Goal: Information Seeking & Learning: Learn about a topic

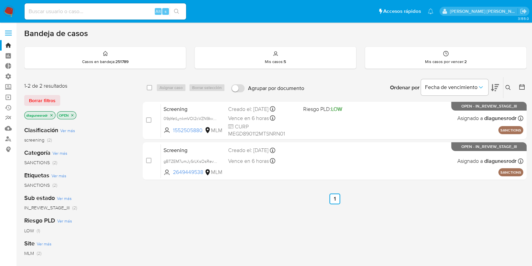
click at [75, 10] on input at bounding box center [106, 11] width 162 height 9
click at [107, 8] on input at bounding box center [106, 11] width 162 height 9
paste input "1015407171"
type input "1015407171"
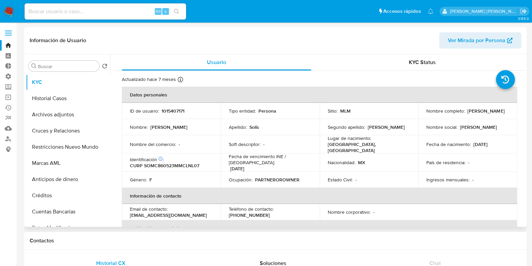
select select "10"
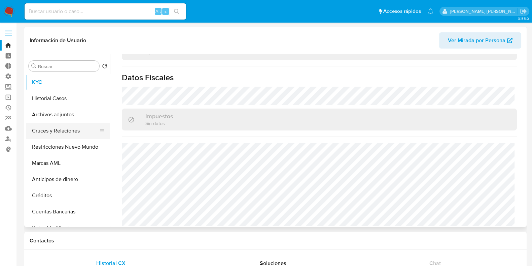
click at [42, 129] on button "Cruces y Relaciones" at bounding box center [65, 131] width 79 height 16
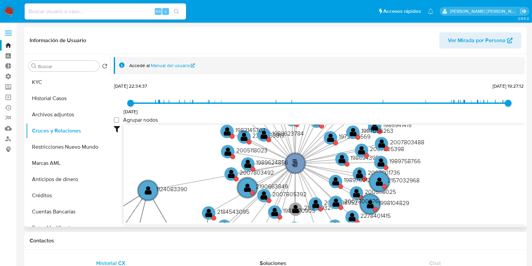
drag, startPoint x: 443, startPoint y: 152, endPoint x: 450, endPoint y: 211, distance: 60.4
click at [450, 211] on icon "phone-5c7197bc3db148093c1ad40c007a4f75  user-1015407171  1015407171 person-76…" at bounding box center [325, 174] width 402 height 98
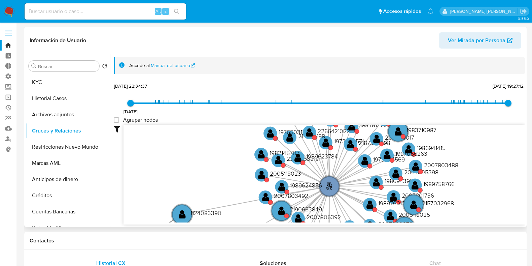
drag, startPoint x: 463, startPoint y: 158, endPoint x: 491, endPoint y: 175, distance: 32.7
click at [496, 176] on icon "phone-5c7197bc3db148093c1ad40c007a4f75  user-1015407171  1015407171 person-76…" at bounding box center [325, 174] width 402 height 98
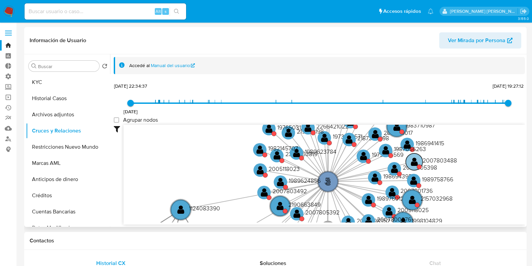
click at [413, 161] on text "" at bounding box center [414, 162] width 7 height 10
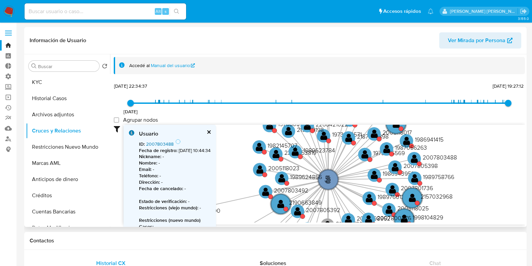
click at [170, 145] on link "2007803488" at bounding box center [160, 143] width 28 height 7
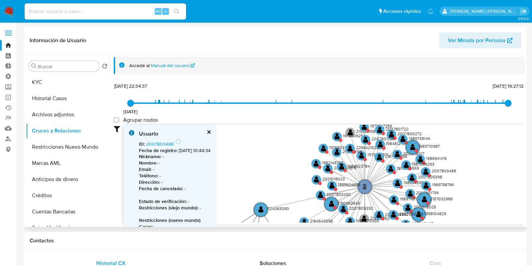
drag, startPoint x: 463, startPoint y: 173, endPoint x: 459, endPoint y: 157, distance: 16.4
click at [459, 159] on icon "phone-5c7197bc3db148093c1ad40c007a4f75  user-1015407171  1015407171 person-76…" at bounding box center [325, 174] width 402 height 98
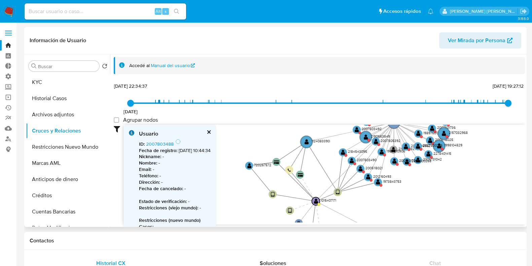
drag, startPoint x: 480, startPoint y: 196, endPoint x: 500, endPoint y: 119, distance: 80.5
click at [500, 119] on div "24/7/2021 24/7/2021, 22:34:37 19/6/2025, 19:27:12 Agrupar nodos Filtros Confian…" at bounding box center [320, 152] width 412 height 143
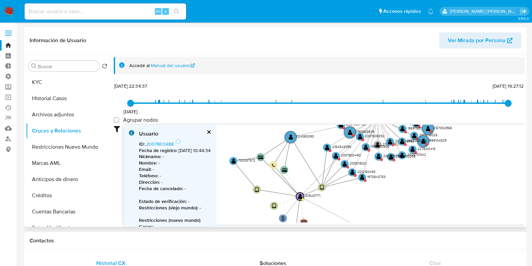
drag, startPoint x: 361, startPoint y: 198, endPoint x: 342, endPoint y: 219, distance: 28.6
click at [342, 219] on icon "phone-5c7197bc3db148093c1ad40c007a4f75  user-1015407171  1015407171 person-76…" at bounding box center [325, 174] width 402 height 98
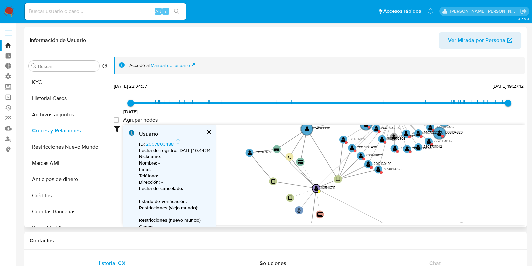
drag, startPoint x: 477, startPoint y: 173, endPoint x: 493, endPoint y: 144, distance: 33.8
click at [493, 144] on icon "phone-5c7197bc3db148093c1ad40c007a4f75  user-1015407171  1015407171 person-76…" at bounding box center [325, 174] width 402 height 98
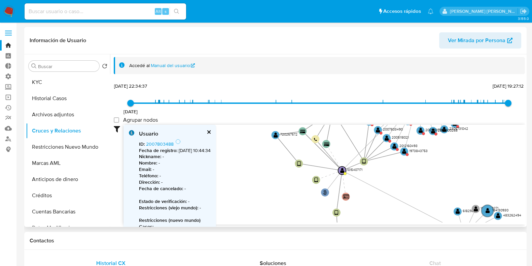
drag, startPoint x: 402, startPoint y: 199, endPoint x: 428, endPoint y: 181, distance: 31.5
click at [428, 181] on icon "phone-5c7197bc3db148093c1ad40c007a4f75  user-1015407171  1015407171 person-76…" at bounding box center [325, 174] width 402 height 98
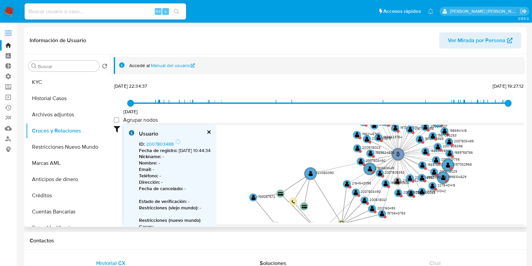
drag, startPoint x: 475, startPoint y: 180, endPoint x: 467, endPoint y: 214, distance: 34.5
click at [467, 214] on icon "phone-5c7197bc3db148093c1ad40c007a4f75  user-1015407171  1015407171 person-76…" at bounding box center [325, 174] width 402 height 98
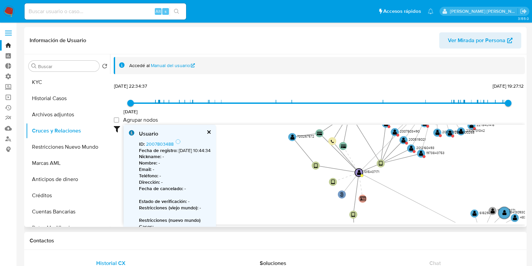
drag, startPoint x: 483, startPoint y: 206, endPoint x: 521, endPoint y: 146, distance: 71.1
click at [521, 147] on icon "phone-5c7197bc3db148093c1ad40c007a4f75  user-1015407171  1015407171 person-76…" at bounding box center [325, 174] width 402 height 98
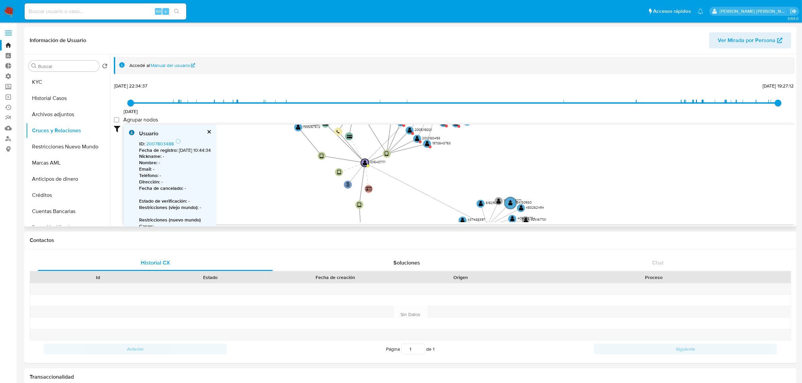
drag, startPoint x: 582, startPoint y: 155, endPoint x: 587, endPoint y: 147, distance: 9.5
click at [538, 147] on icon "phone-5c7197bc3db148093c1ad40c007a4f75  user-1015407171  1015407171 person-76…" at bounding box center [459, 174] width 671 height 98
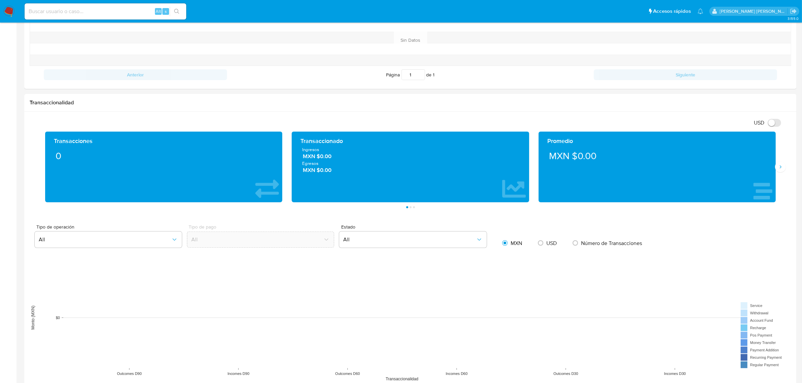
scroll to position [210, 0]
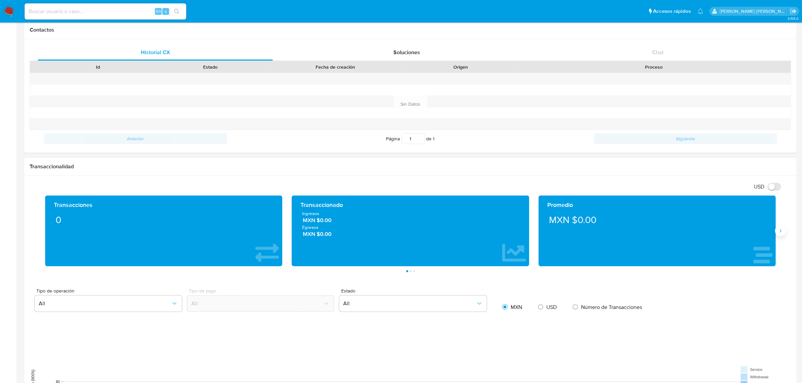
click at [538, 234] on icon "Siguiente" at bounding box center [780, 230] width 5 height 5
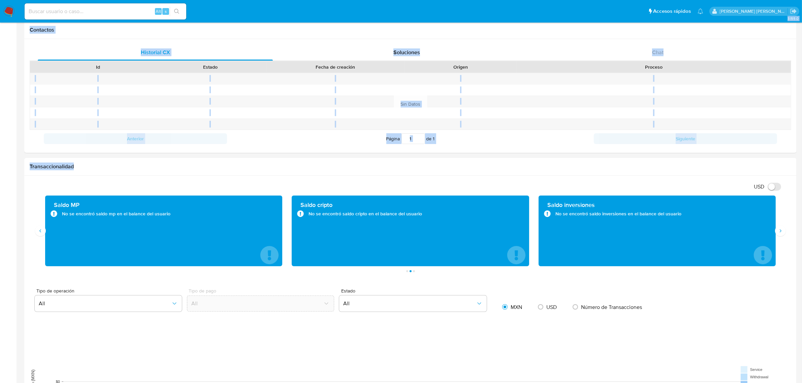
drag, startPoint x: 16, startPoint y: 205, endPoint x: 15, endPoint y: 310, distance: 104.4
click at [15, 265] on aside "Bandeja Tablero Tablero Externo Administración Reglas Roles Usuarios Equipos Co…" at bounding box center [8, 273] width 17 height 966
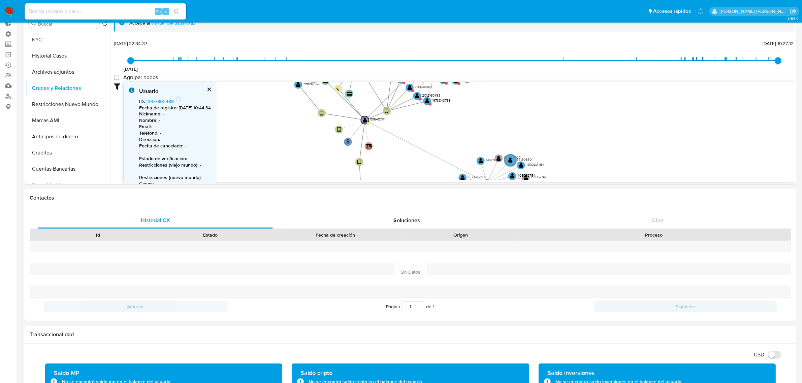
scroll to position [42, 0]
click at [211, 90] on button "cerrar" at bounding box center [208, 90] width 4 height 4
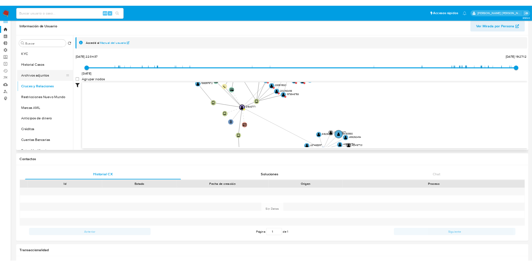
scroll to position [0, 0]
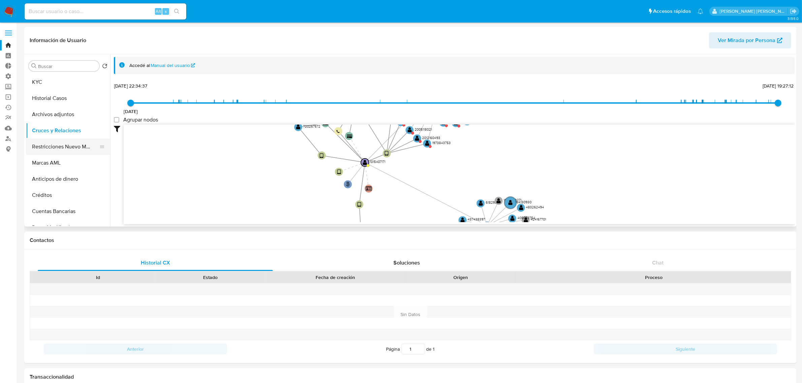
click at [59, 144] on button "Restricciones Nuevo Mundo" at bounding box center [65, 147] width 79 height 16
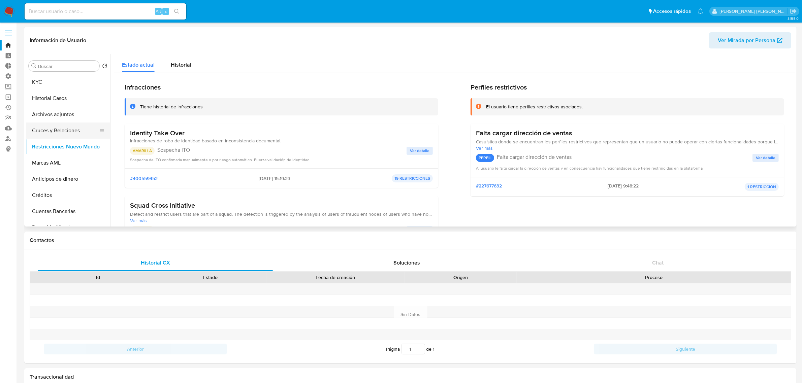
click at [47, 132] on button "Cruces y Relaciones" at bounding box center [65, 131] width 79 height 16
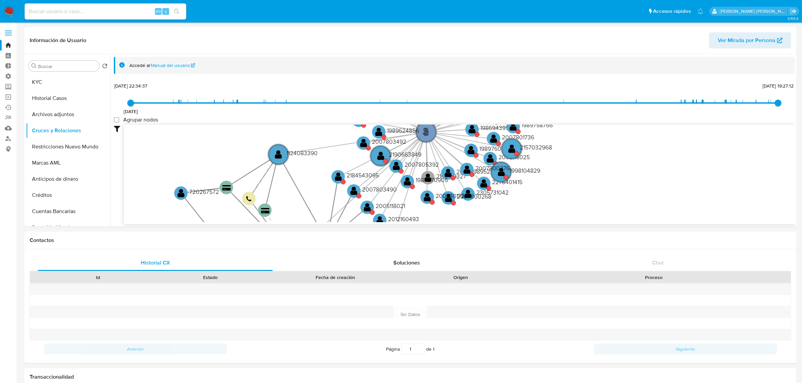
drag, startPoint x: 580, startPoint y: 173, endPoint x: 586, endPoint y: 207, distance: 35.3
click at [538, 207] on icon "phone-5c7197bc3db148093c1ad40c007a4f75  user-1015407171  1015407171 person-76…" at bounding box center [459, 174] width 671 height 98
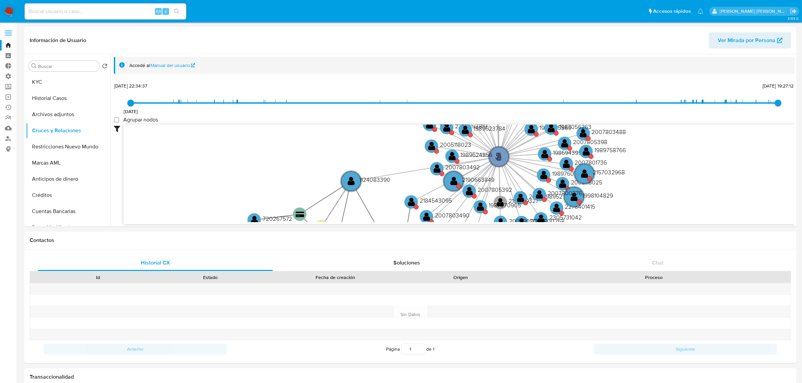
drag, startPoint x: 576, startPoint y: 147, endPoint x: 639, endPoint y: 152, distance: 63.5
click at [538, 153] on icon "phone-5c7197bc3db148093c1ad40c007a4f75  user-1015407171  1015407171 person-76…" at bounding box center [459, 174] width 671 height 98
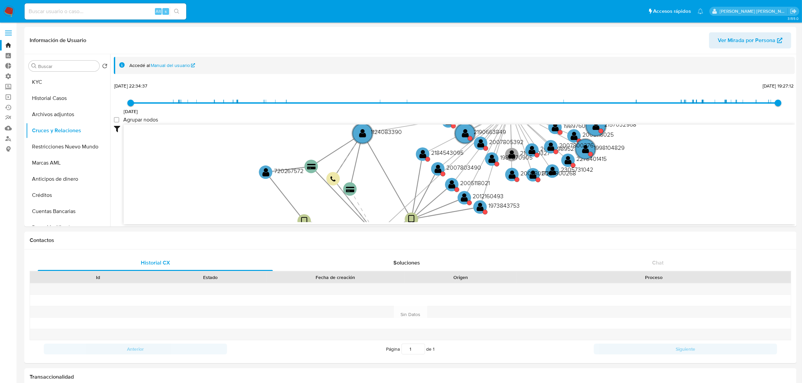
drag, startPoint x: 645, startPoint y: 206, endPoint x: 661, endPoint y: 158, distance: 50.4
click at [538, 158] on icon "phone-5c7197bc3db148093c1ad40c007a4f75  user-1015407171  1015407171 person-76…" at bounding box center [459, 174] width 671 height 98
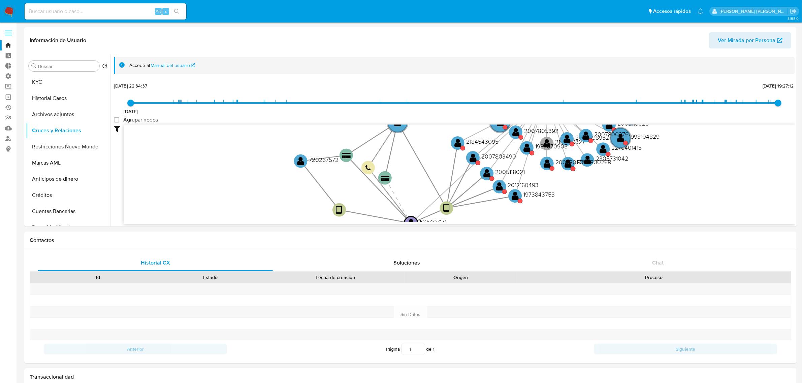
drag, startPoint x: 584, startPoint y: 201, endPoint x: 619, endPoint y: 190, distance: 36.7
click at [538, 190] on icon "phone-5c7197bc3db148093c1ad40c007a4f75  user-1015407171  1015407171 person-76…" at bounding box center [459, 174] width 671 height 98
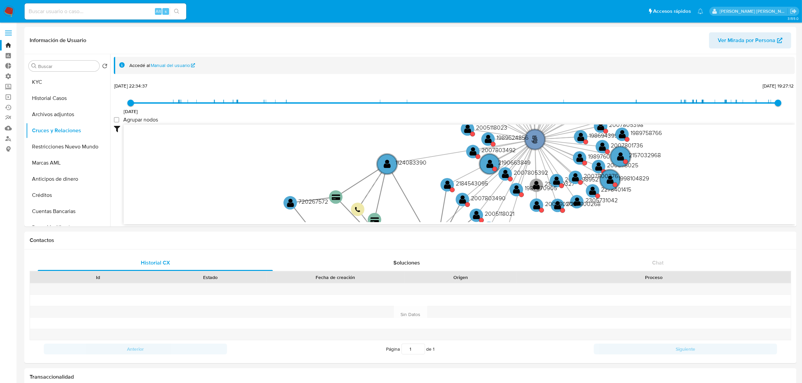
drag, startPoint x: 677, startPoint y: 151, endPoint x: 666, endPoint y: 194, distance: 44.2
click at [538, 194] on icon "phone-5c7197bc3db148093c1ad40c007a4f75  user-1015407171  1015407171 person-76…" at bounding box center [459, 174] width 671 height 98
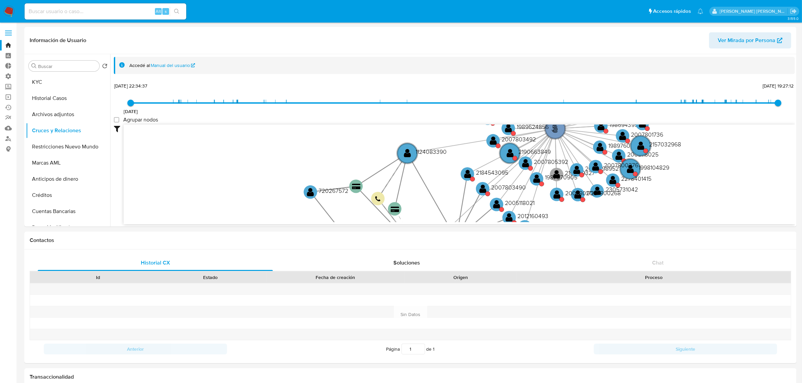
drag, startPoint x: 675, startPoint y: 153, endPoint x: 696, endPoint y: 139, distance: 25.4
click at [538, 139] on icon "phone-5c7197bc3db148093c1ad40c007a4f75  user-1015407171  1015407171 person-76…" at bounding box center [459, 174] width 671 height 98
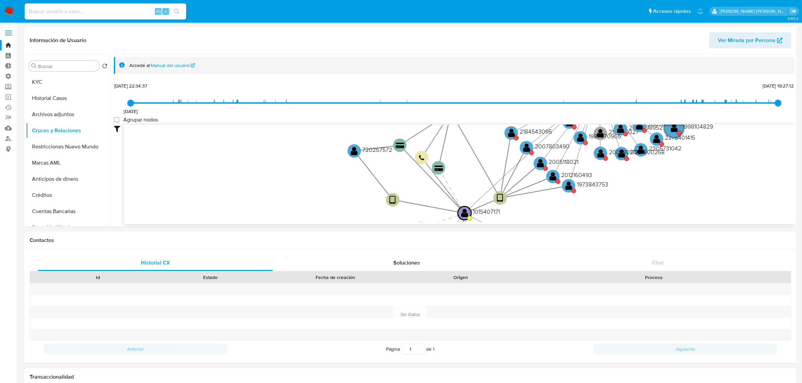
drag, startPoint x: 628, startPoint y: 207, endPoint x: 671, endPoint y: 167, distance: 58.9
click at [538, 167] on icon "phone-5c7197bc3db148093c1ad40c007a4f75  user-1015407171  1015407171 person-76…" at bounding box center [459, 174] width 671 height 98
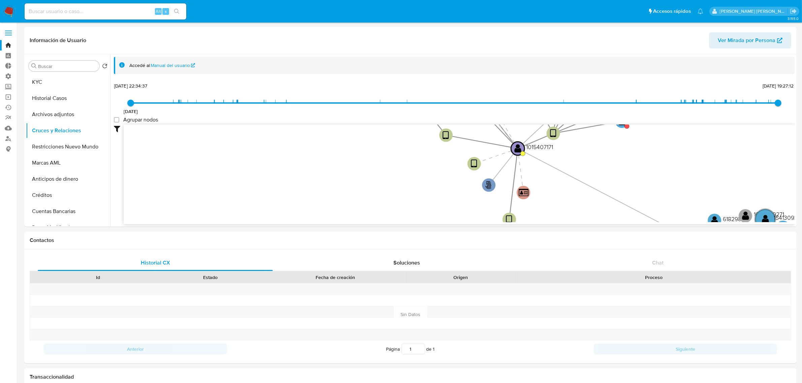
drag, startPoint x: 591, startPoint y: 208, endPoint x: 644, endPoint y: 141, distance: 84.9
click at [538, 141] on icon "phone-5c7197bc3db148093c1ad40c007a4f75  user-1015407171  1015407171 person-76…" at bounding box center [459, 174] width 671 height 98
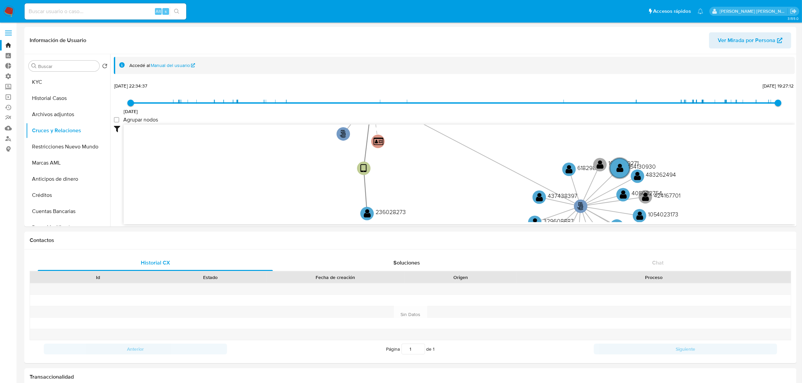
drag, startPoint x: 654, startPoint y: 181, endPoint x: 525, endPoint y: 141, distance: 134.7
click at [525, 141] on icon "phone-5c7197bc3db148093c1ad40c007a4f75  user-1015407171  1015407171 person-76…" at bounding box center [459, 174] width 671 height 98
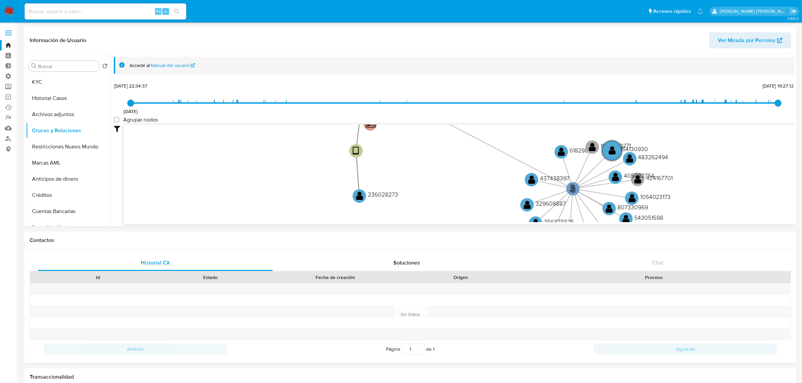
drag, startPoint x: 475, startPoint y: 199, endPoint x: 468, endPoint y: 185, distance: 15.8
click at [468, 185] on icon "phone-5c7197bc3db148093c1ad40c007a4f75  user-1015407171  1015407171 person-76…" at bounding box center [459, 174] width 671 height 98
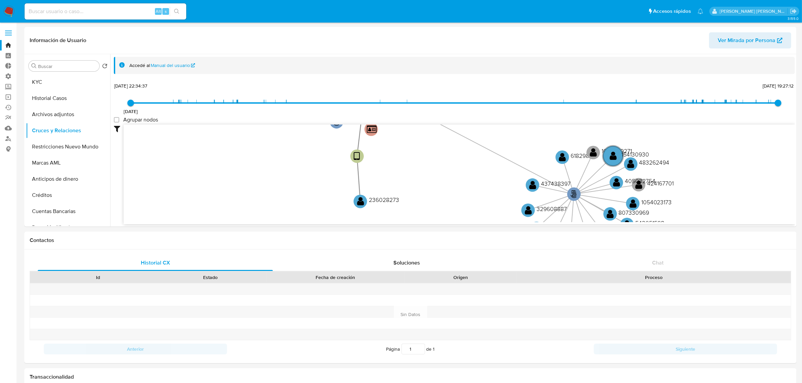
drag, startPoint x: 285, startPoint y: 182, endPoint x: 292, endPoint y: 226, distance: 44.3
click at [292, 226] on div "Accedé al Manual del usuario 24/7/2021 24/7/2021, 22:34:37 19/6/2025, 19:27:12 …" at bounding box center [452, 140] width 685 height 172
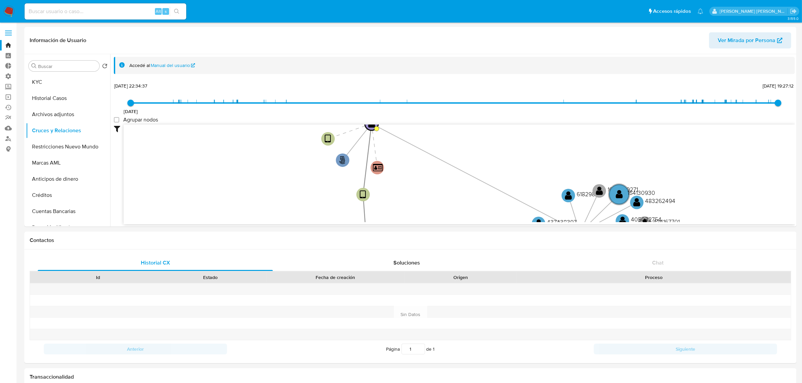
drag, startPoint x: 277, startPoint y: 146, endPoint x: 277, endPoint y: 192, distance: 46.5
click at [277, 192] on icon "phone-5c7197bc3db148093c1ad40c007a4f75  user-1015407171  1015407171 person-76…" at bounding box center [459, 174] width 671 height 98
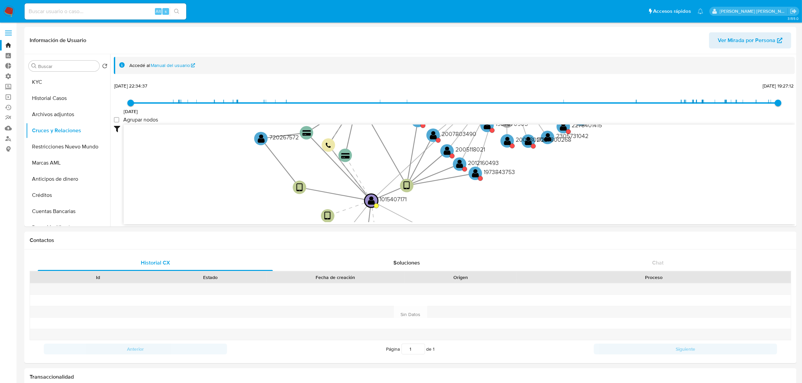
drag, startPoint x: 272, startPoint y: 177, endPoint x: 272, endPoint y: 199, distance: 22.2
click at [272, 199] on icon "phone-5c7197bc3db148093c1ad40c007a4f75  user-1015407171  1015407171 person-76…" at bounding box center [459, 174] width 671 height 98
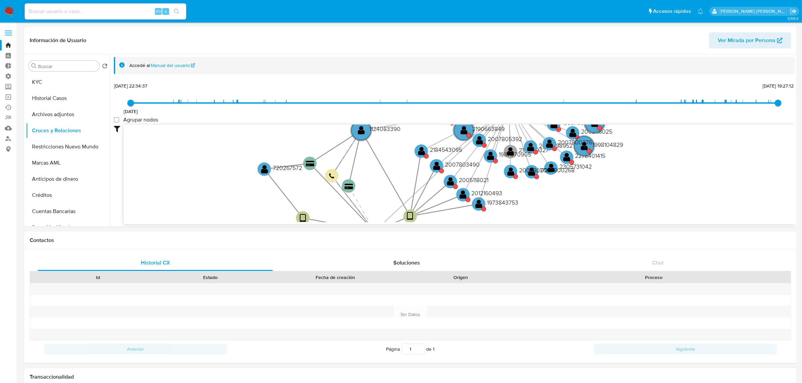
drag, startPoint x: 206, startPoint y: 166, endPoint x: 210, endPoint y: 202, distance: 36.5
click at [210, 202] on icon "phone-5c7197bc3db148093c1ad40c007a4f75  user-1015407171  1015407171 person-76…" at bounding box center [459, 174] width 671 height 98
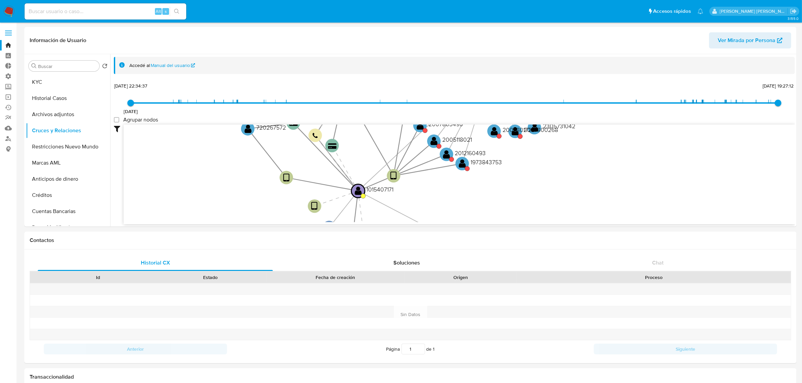
drag, startPoint x: 214, startPoint y: 192, endPoint x: 197, endPoint y: 147, distance: 48.2
click at [197, 149] on icon "phone-5c7197bc3db148093c1ad40c007a4f75  user-1015407171  1015407171 person-76…" at bounding box center [459, 174] width 671 height 98
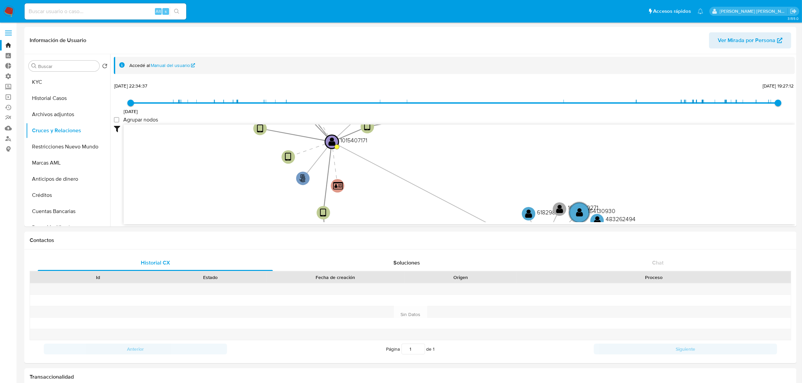
drag, startPoint x: 227, startPoint y: 183, endPoint x: 201, endPoint y: 134, distance: 55.1
click at [201, 134] on icon "phone-5c7197bc3db148093c1ad40c007a4f75  user-1015407171  1015407171 person-76…" at bounding box center [459, 174] width 671 height 98
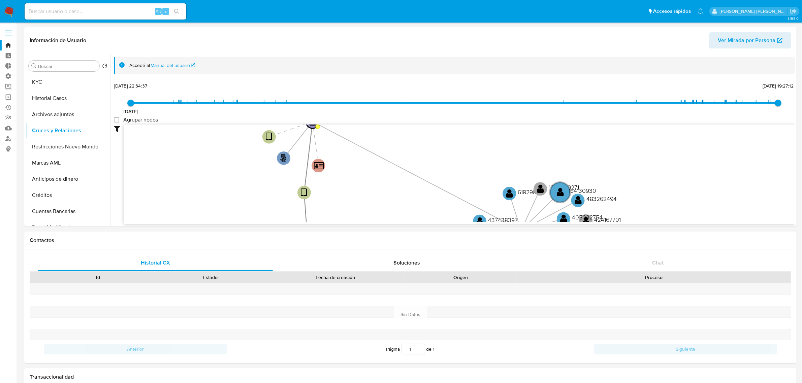
drag, startPoint x: 238, startPoint y: 172, endPoint x: 206, endPoint y: 139, distance: 46.4
click at [206, 139] on icon "phone-5c7197bc3db148093c1ad40c007a4f75  user-1015407171  1015407171 person-76…" at bounding box center [459, 174] width 671 height 98
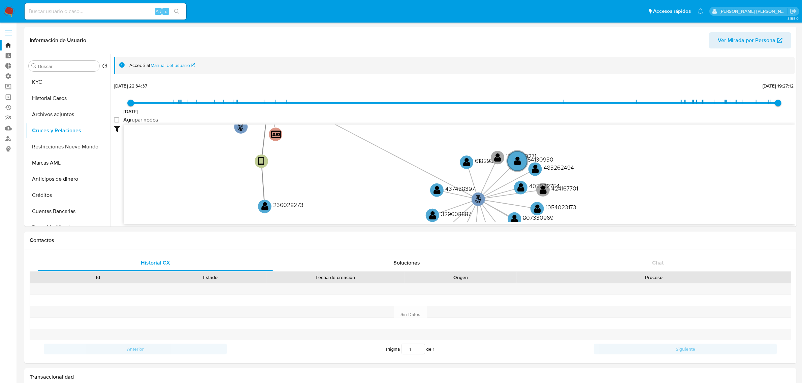
drag, startPoint x: 236, startPoint y: 174, endPoint x: 206, endPoint y: 156, distance: 34.8
click at [206, 156] on icon "phone-5c7197bc3db148093c1ad40c007a4f75  user-1015407171  1015407171 person-76…" at bounding box center [459, 174] width 671 height 98
click at [76, 144] on button "Restricciones Nuevo Mundo" at bounding box center [65, 147] width 79 height 16
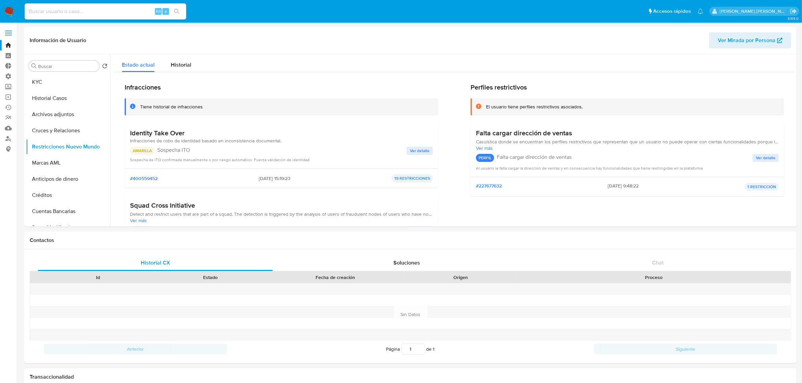
drag, startPoint x: 130, startPoint y: 132, endPoint x: 189, endPoint y: 131, distance: 58.9
click at [189, 131] on h3 "Identity Take Over" at bounding box center [205, 133] width 151 height 8
click at [57, 131] on button "Cruces y Relaciones" at bounding box center [65, 131] width 79 height 16
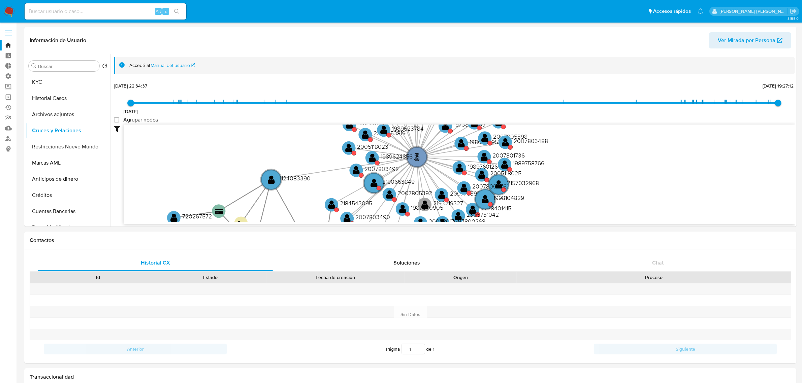
drag, startPoint x: 579, startPoint y: 164, endPoint x: 583, endPoint y: 204, distance: 41.0
click at [538, 204] on icon "phone-5c7197bc3db148093c1ad40c007a4f75  user-1015407171  1015407171 person-76…" at bounding box center [459, 174] width 671 height 98
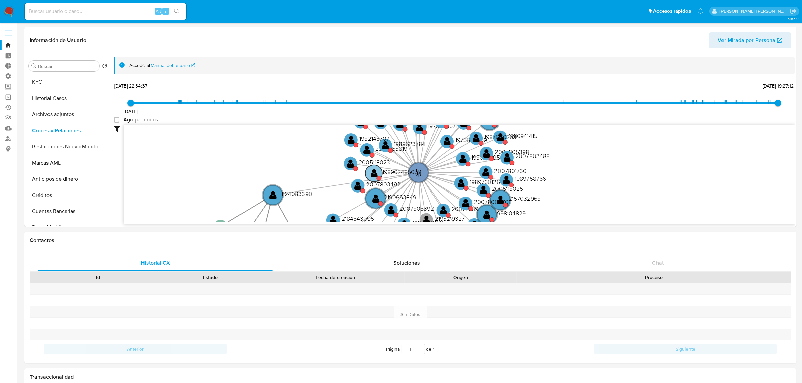
click at [374, 173] on text "" at bounding box center [373, 173] width 7 height 10
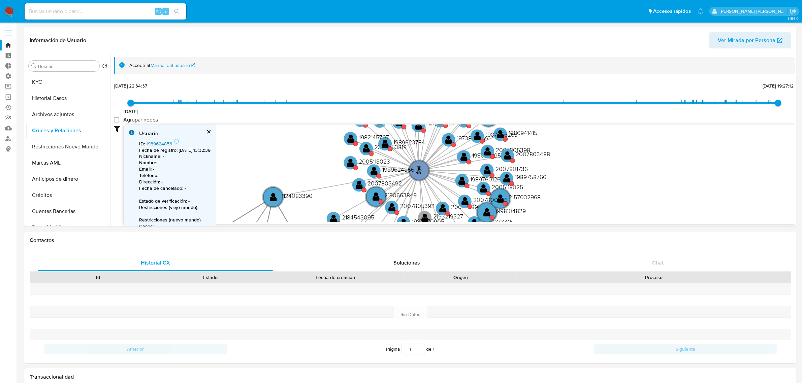
click at [162, 143] on link "1989624856" at bounding box center [159, 143] width 26 height 7
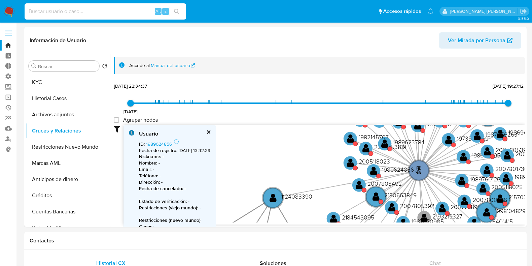
click at [97, 9] on input at bounding box center [106, 11] width 162 height 9
paste input "1940816541"
type input "1940816541"
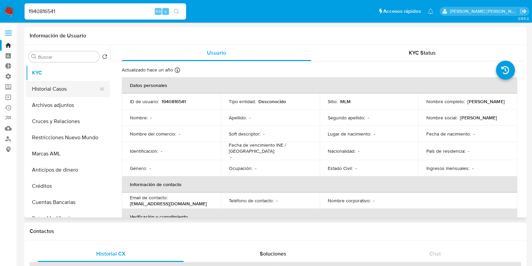
select select "10"
click at [66, 123] on button "Cruces y Relaciones" at bounding box center [65, 121] width 79 height 16
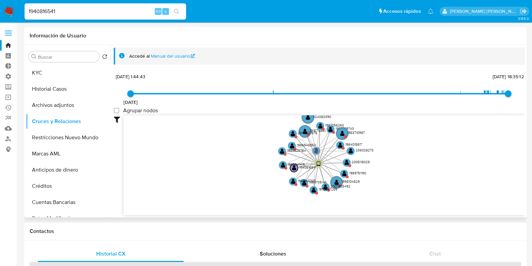
drag, startPoint x: 384, startPoint y: 139, endPoint x: 417, endPoint y: 133, distance: 33.5
click at [417, 133] on icon "device-653ada54fd6dad6a43e2aa52  user-1940816541  1940816541 smart_id-5ed3d6d…" at bounding box center [325, 164] width 402 height 98
click at [282, 150] on text "" at bounding box center [282, 151] width 4 height 6
click at [281, 151] on text "" at bounding box center [282, 151] width 4 height 6
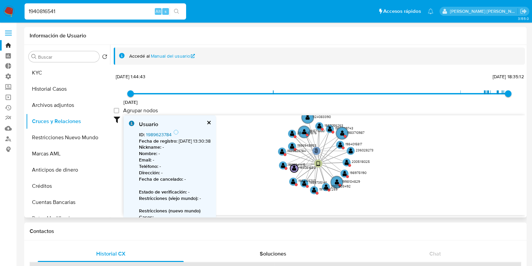
click at [157, 132] on link "1989623784" at bounding box center [159, 134] width 26 height 7
click at [354, 151] on circle at bounding box center [351, 151] width 10 height 10
click at [157, 134] on link "236028273" at bounding box center [158, 134] width 24 height 7
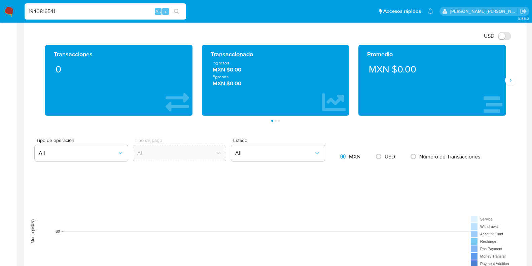
scroll to position [309, 0]
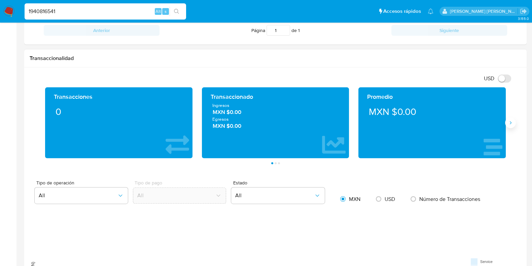
click at [513, 124] on icon "Siguiente" at bounding box center [510, 122] width 5 height 5
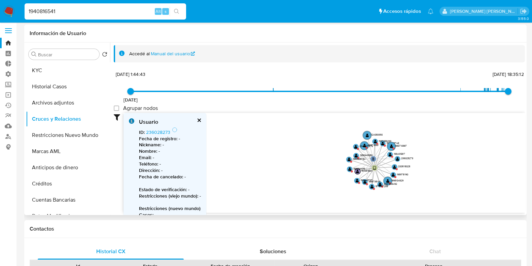
scroll to position [0, 0]
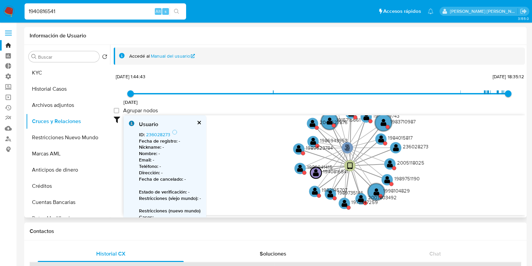
drag, startPoint x: 337, startPoint y: 169, endPoint x: 263, endPoint y: 170, distance: 74.8
click at [263, 170] on icon "device-653ada54fd6dad6a43e2aa52  user-1940816541  1940816541 smart_id-5ed3d6d…" at bounding box center [325, 164] width 402 height 98
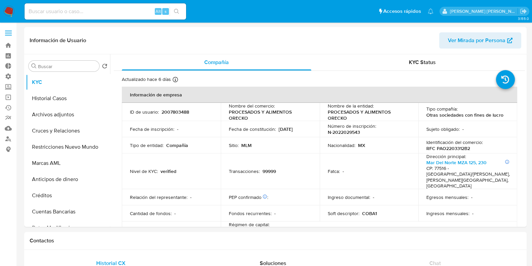
select select "10"
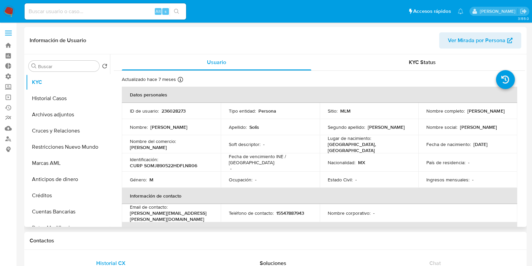
select select "10"
click at [171, 110] on p "236028273" at bounding box center [174, 111] width 24 height 6
copy p "236028273"
click at [52, 132] on button "Cruces y Relaciones" at bounding box center [65, 131] width 79 height 16
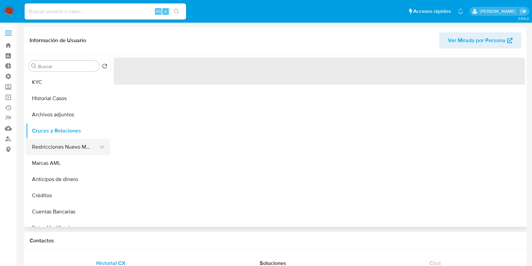
click at [70, 150] on button "Restricciones Nuevo Mundo" at bounding box center [65, 147] width 79 height 16
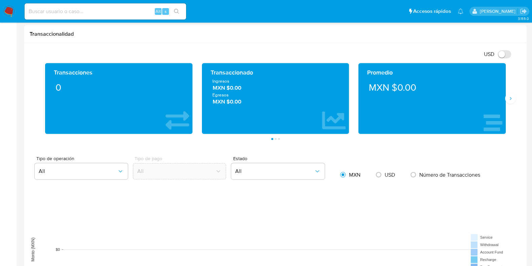
scroll to position [294, 0]
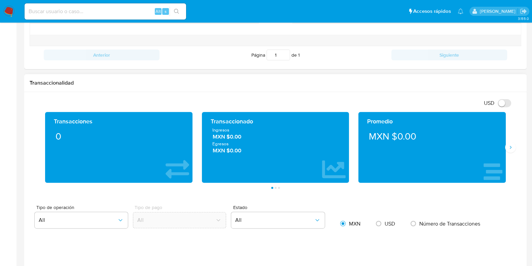
click at [508, 152] on div "Promedio MXN $0.00" at bounding box center [432, 147] width 157 height 71
click at [515, 148] on button "Siguiente" at bounding box center [510, 147] width 11 height 11
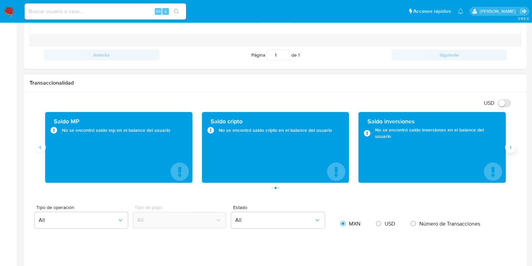
click at [514, 151] on button "Siguiente" at bounding box center [510, 147] width 11 height 11
click at [516, 151] on div "Transacciones 0 Transaccionado Ingresos MXN $0.00 Egresos MXN $0.00 Promedio MX…" at bounding box center [276, 150] width 492 height 77
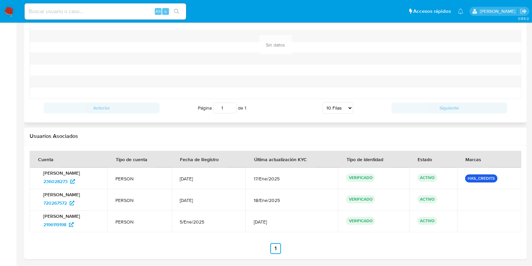
scroll to position [742, 0]
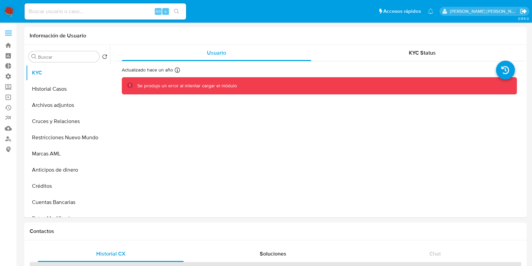
select select "10"
click at [139, 9] on input at bounding box center [106, 11] width 162 height 9
paste input "2505167817"
type input "2505167817"
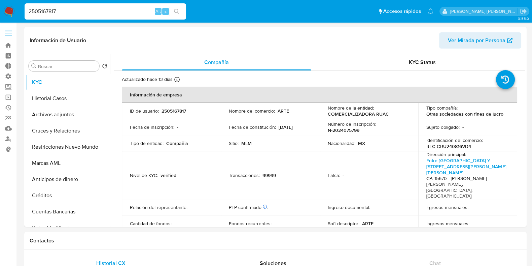
select select "10"
click at [78, 146] on button "Restricciones Nuevo Mundo" at bounding box center [65, 147] width 79 height 16
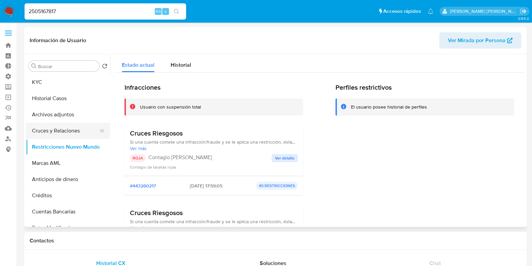
click at [57, 128] on button "Cruces y Relaciones" at bounding box center [65, 131] width 79 height 16
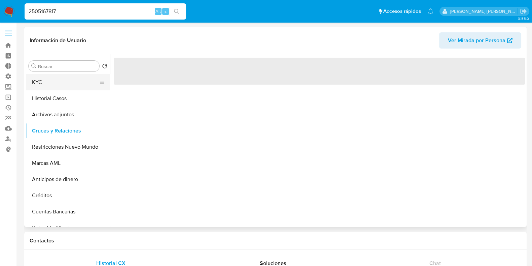
click at [55, 84] on button "KYC" at bounding box center [65, 82] width 79 height 16
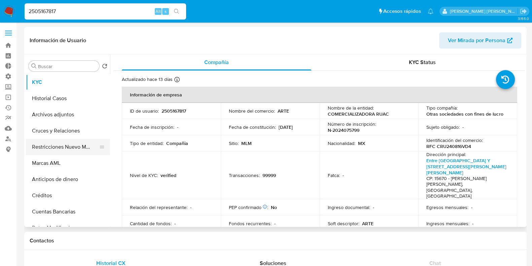
click at [59, 148] on button "Restricciones Nuevo Mundo" at bounding box center [65, 147] width 79 height 16
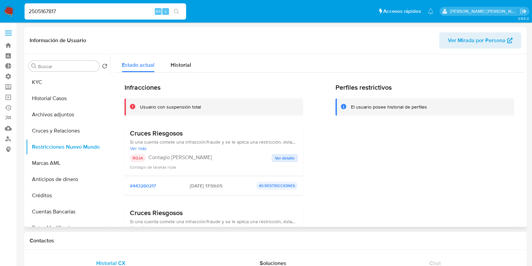
click at [285, 159] on span "Ver detalle" at bounding box center [285, 158] width 20 height 7
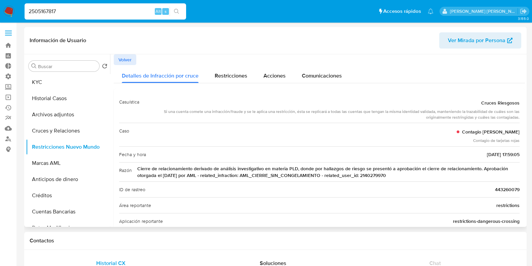
click at [129, 61] on span "Volver" at bounding box center [125, 59] width 13 height 9
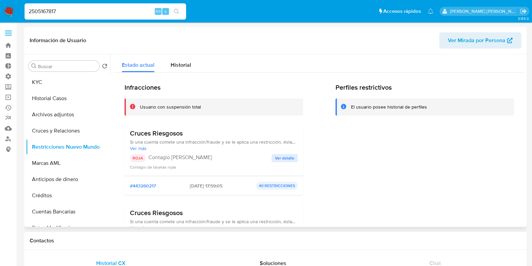
click at [44, 10] on input "2505167817" at bounding box center [106, 11] width 162 height 9
paste input "1174087672"
type input "1174087672"
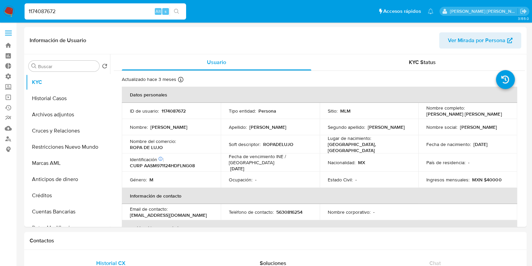
select select "10"
click at [69, 130] on button "Cruces y Relaciones" at bounding box center [65, 131] width 79 height 16
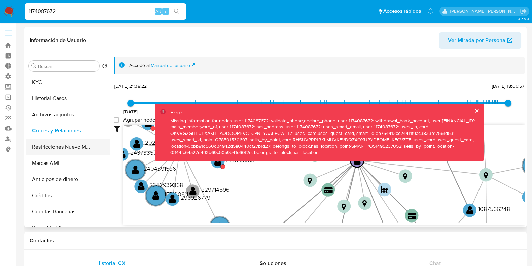
click at [53, 144] on button "Restricciones Nuevo Mundo" at bounding box center [65, 147] width 79 height 16
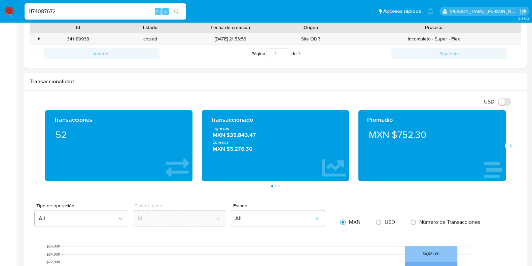
scroll to position [253, 0]
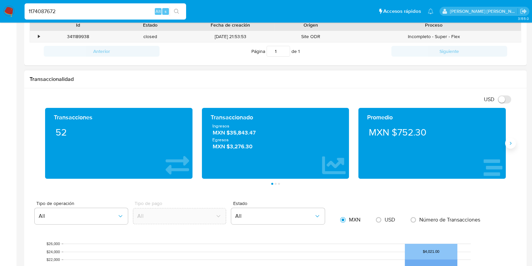
click at [510, 143] on icon "Siguiente" at bounding box center [510, 142] width 5 height 5
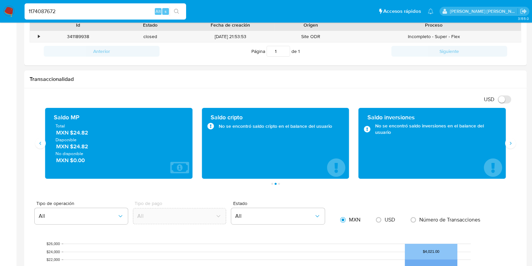
click at [2, 105] on aside "Bandeja Tablero Tablero Externo Administración Reglas Roles Usuarios Equipos Co…" at bounding box center [8, 258] width 17 height 1023
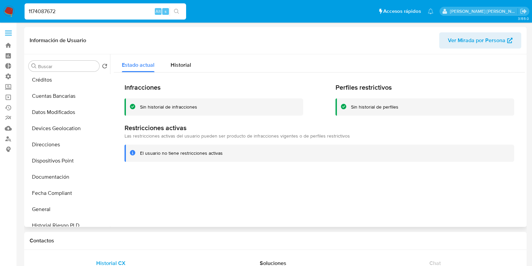
scroll to position [0, 0]
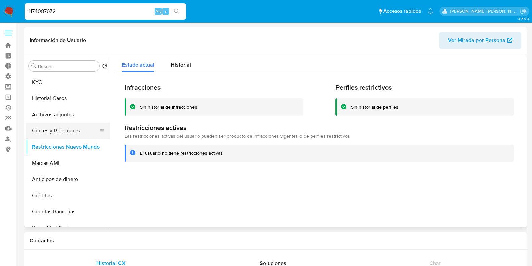
click at [75, 133] on button "Cruces y Relaciones" at bounding box center [65, 131] width 79 height 16
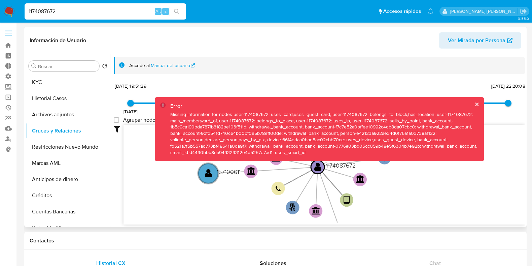
click at [474, 103] on button "cerrar" at bounding box center [476, 104] width 4 height 4
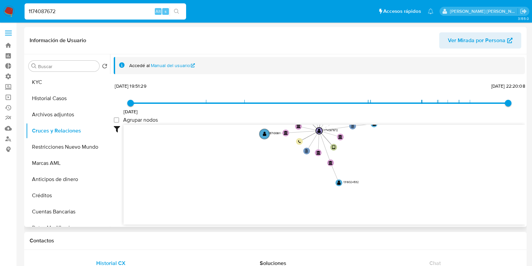
drag, startPoint x: 452, startPoint y: 194, endPoint x: 399, endPoint y: 144, distance: 72.9
click at [399, 144] on icon "user-1174087672  1174087672 phone-e48b8e189b780d583a0902afabacb3b5  person-e4…" at bounding box center [325, 174] width 402 height 98
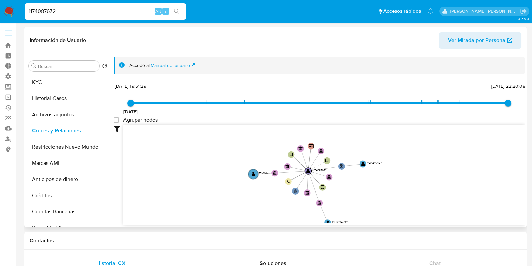
drag, startPoint x: 391, startPoint y: 172, endPoint x: 391, endPoint y: 187, distance: 14.8
click at [391, 187] on icon "user-1174087672  1174087672 phone-e48b8e189b780d583a0902afabacb3b5  person-e4…" at bounding box center [325, 174] width 402 height 98
click at [362, 163] on text "" at bounding box center [363, 163] width 4 height 5
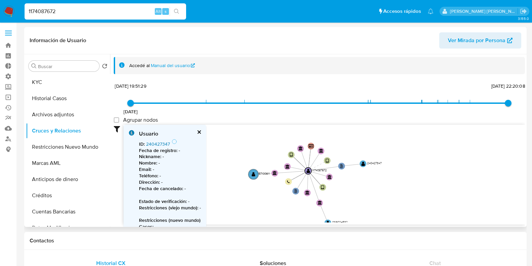
click at [156, 142] on link "240427347" at bounding box center [158, 143] width 24 height 7
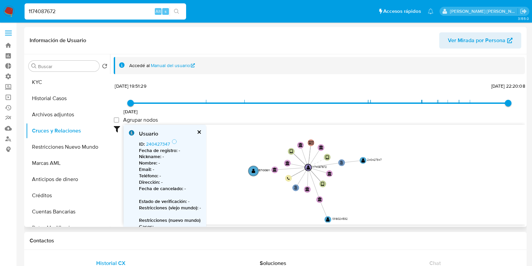
drag, startPoint x: 377, startPoint y: 186, endPoint x: 379, endPoint y: 130, distance: 55.6
click at [379, 130] on icon "user-1174087672  1174087672 phone-e48b8e189b780d583a0902afabacb3b5  person-e4…" at bounding box center [325, 174] width 402 height 98
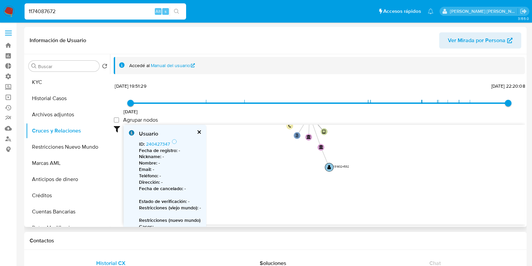
click at [329, 167] on text "" at bounding box center [330, 167] width 4 height 5
click at [157, 145] on link "1316024532" at bounding box center [158, 143] width 25 height 7
click at [329, 166] on text "" at bounding box center [330, 167] width 4 height 5
click at [153, 140] on link "1316024532" at bounding box center [158, 141] width 25 height 7
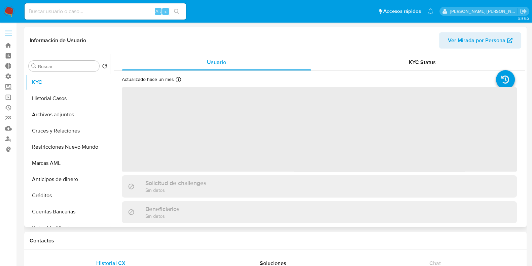
select select "10"
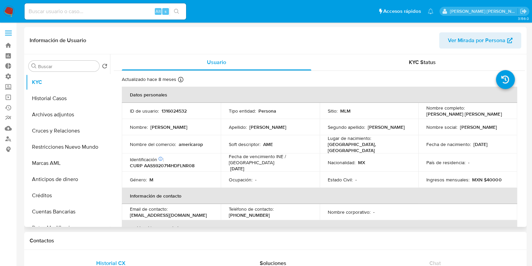
select select "10"
